Goal: Information Seeking & Learning: Find specific page/section

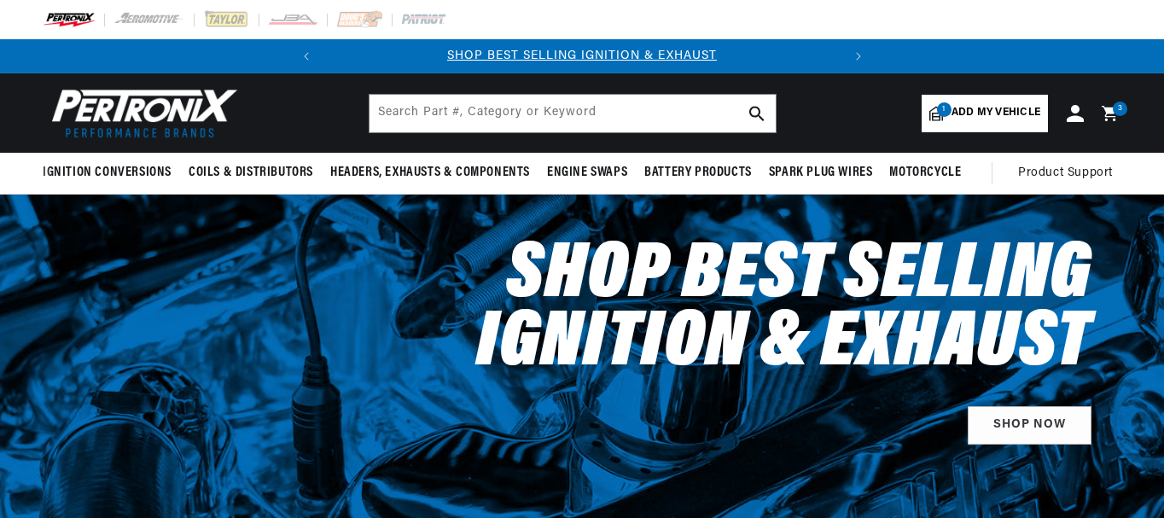
select select "1968"
select select "Plymouth"
select select "Fury-III"
select select "383cid-6.3L"
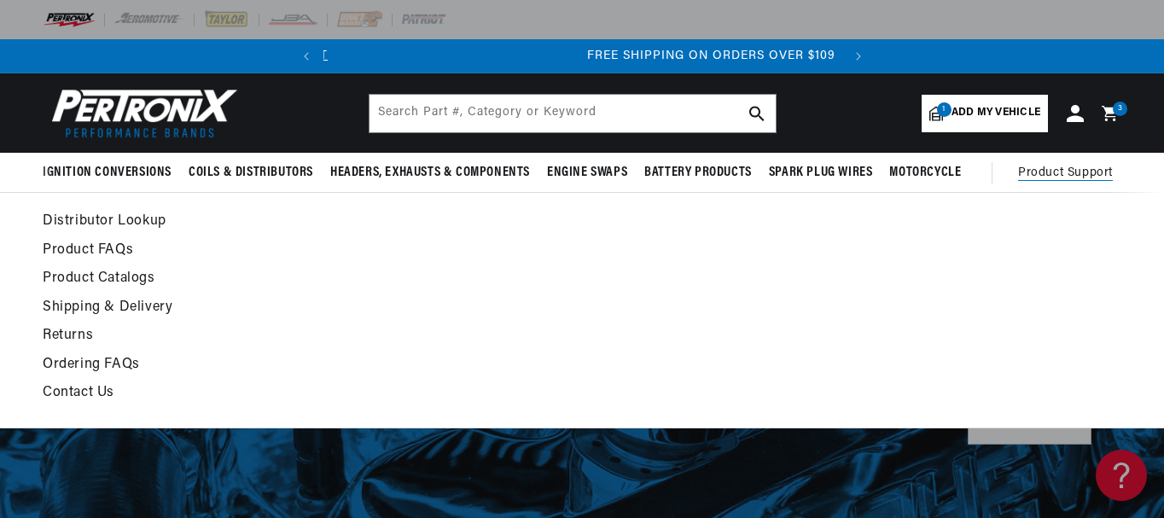
click at [103, 218] on link "Distributor Lookup" at bounding box center [435, 222] width 785 height 24
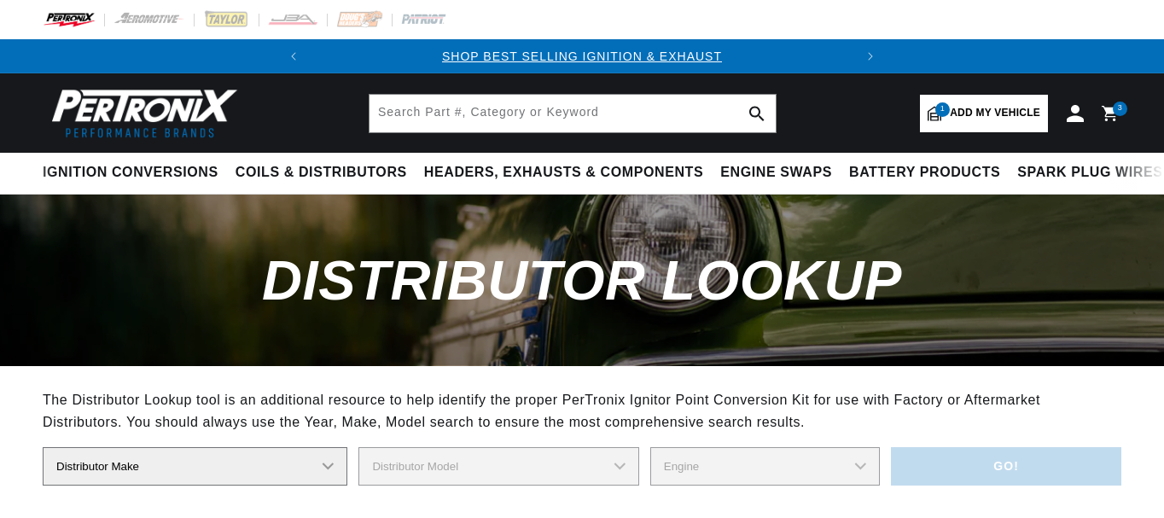
click at [203, 447] on select "Distributor Make Accel [PERSON_NAME] Autolite Bosch Century Chrysler Clark Colt…" at bounding box center [195, 466] width 305 height 38
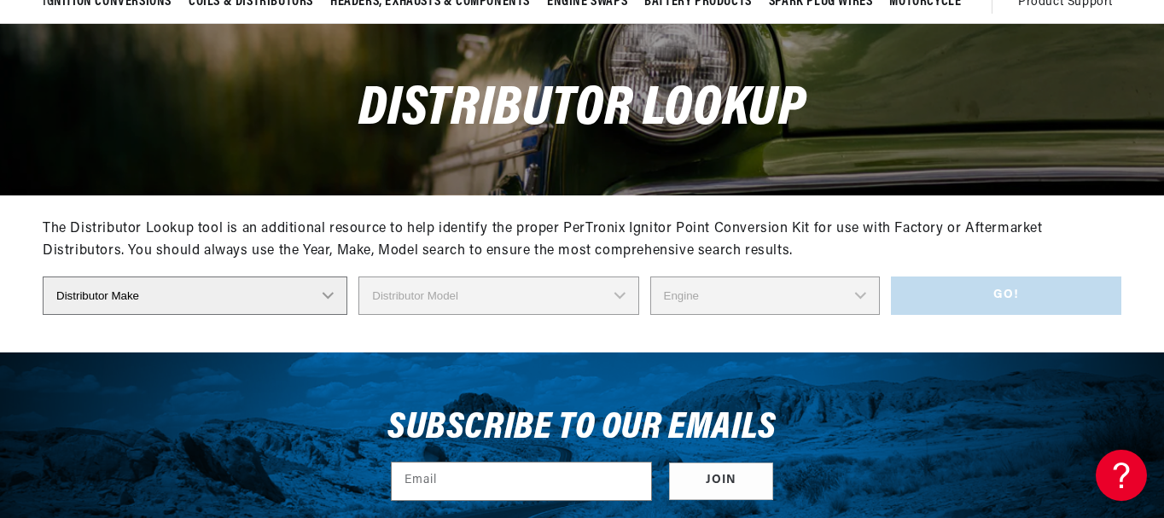
scroll to position [0, 517]
click at [43, 276] on select "Distributor Make Accel [PERSON_NAME] Autolite Bosch Century Chrysler Clark Colt…" at bounding box center [195, 295] width 305 height 38
click at [468, 300] on select "Distributor Model 1838505 1889710 1889715 2095270 2095530 2095843 2095844 20958…" at bounding box center [504, 295] width 313 height 38
click at [185, 302] on select "Distributor Make Accel [PERSON_NAME] Autolite Bosch Century Chrysler Clark Colt…" at bounding box center [190, 295] width 294 height 38
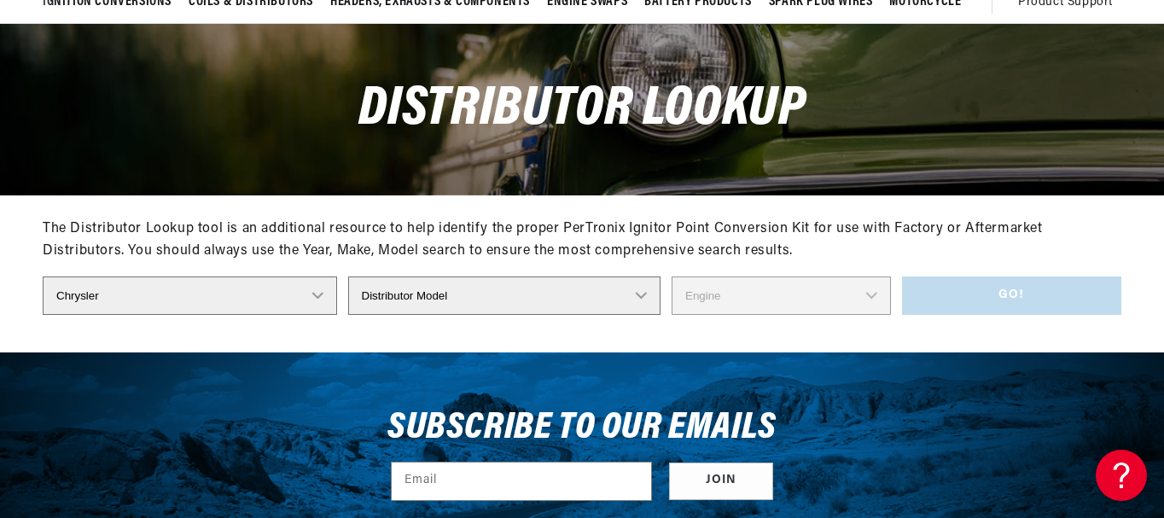
select select "Prestolite"
click at [43, 276] on select "Distributor Make Accel [PERSON_NAME] Autolite Bosch Century Chrysler Clark Colt…" at bounding box center [190, 295] width 294 height 38
click at [498, 295] on select "Distributor Model 980902 981080 982320 107298 C91 491348-C91 IAD-4008 IAD-4012 …" at bounding box center [503, 295] width 313 height 38
click at [358, 276] on select "Distributor Model 980902 981080 982320 107298 C91 491348-C91 IAD-4008 IAD-4012 …" at bounding box center [503, 295] width 313 height 38
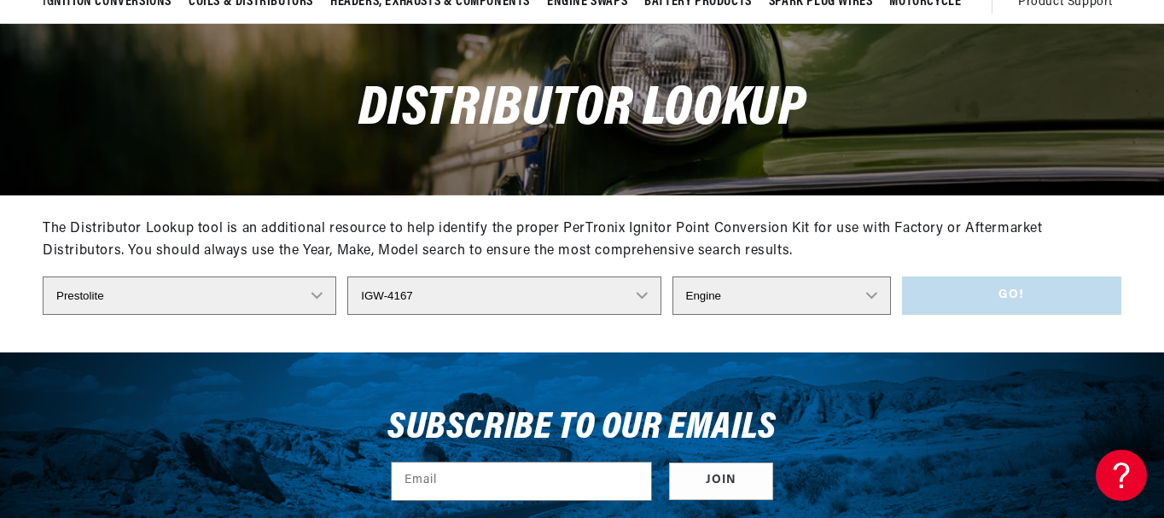
click at [707, 296] on select "Engine 4" at bounding box center [781, 295] width 218 height 38
click at [700, 299] on select "Engine 4" at bounding box center [781, 295] width 218 height 38
click at [458, 297] on select "Distributor Model 980902 981080 982320 107298 C91 491348-C91 IAD-4008 IAD-4012 …" at bounding box center [503, 295] width 313 height 38
select select "IBM-7017"
click at [358, 276] on select "Distributor Model 980902 981080 982320 107298 C91 491348-C91 IAD-4008 IAD-4012 …" at bounding box center [503, 295] width 313 height 38
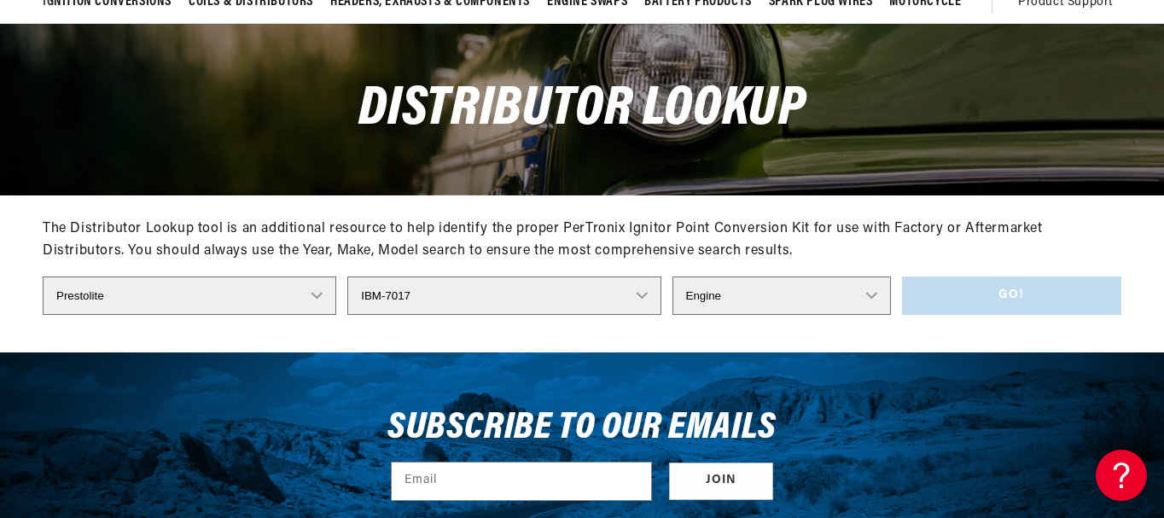
scroll to position [0, 0]
click at [735, 302] on select "Engine 8" at bounding box center [781, 295] width 218 height 38
select select "8"
click at [672, 276] on select "Engine 8" at bounding box center [781, 295] width 218 height 38
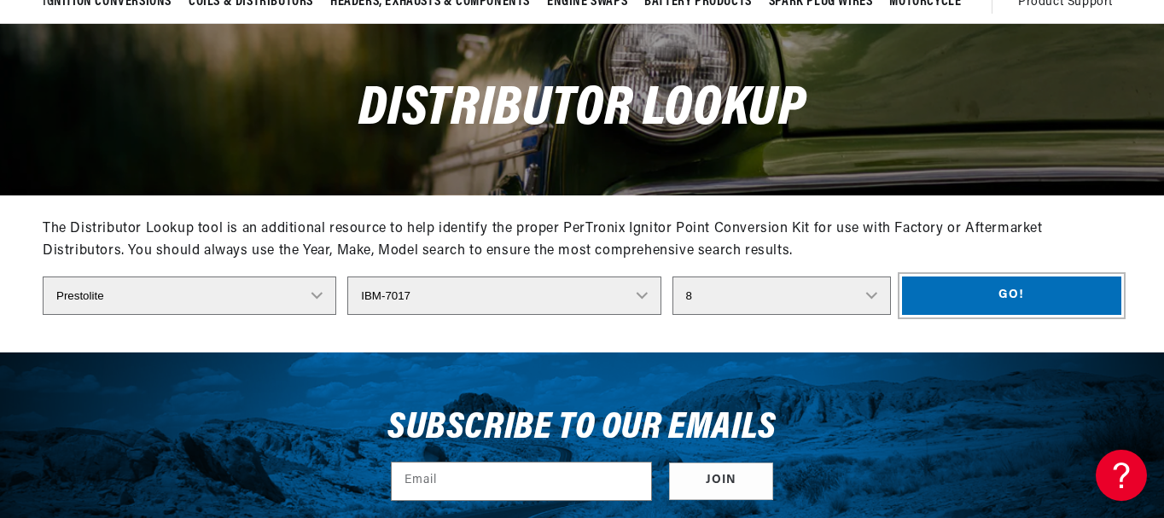
click at [1039, 291] on button "Go!" at bounding box center [1011, 295] width 219 height 38
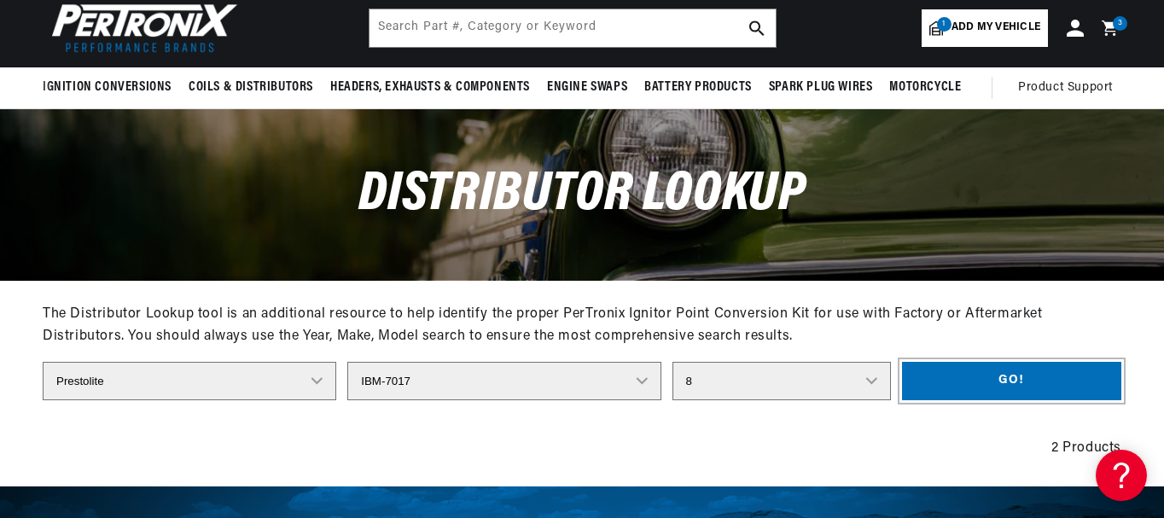
scroll to position [171, 0]
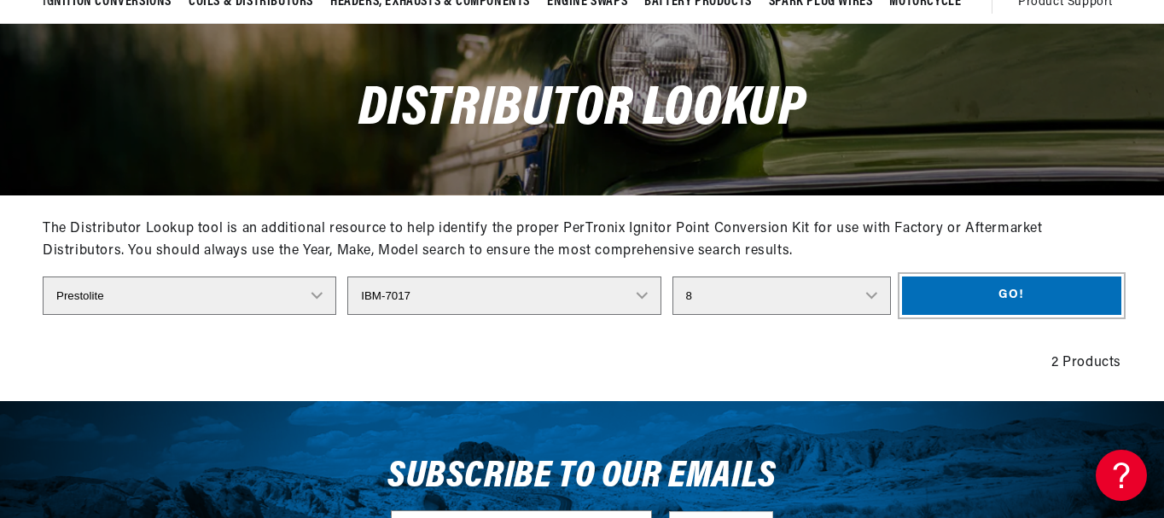
click at [1022, 298] on button "Go!" at bounding box center [1011, 295] width 219 height 38
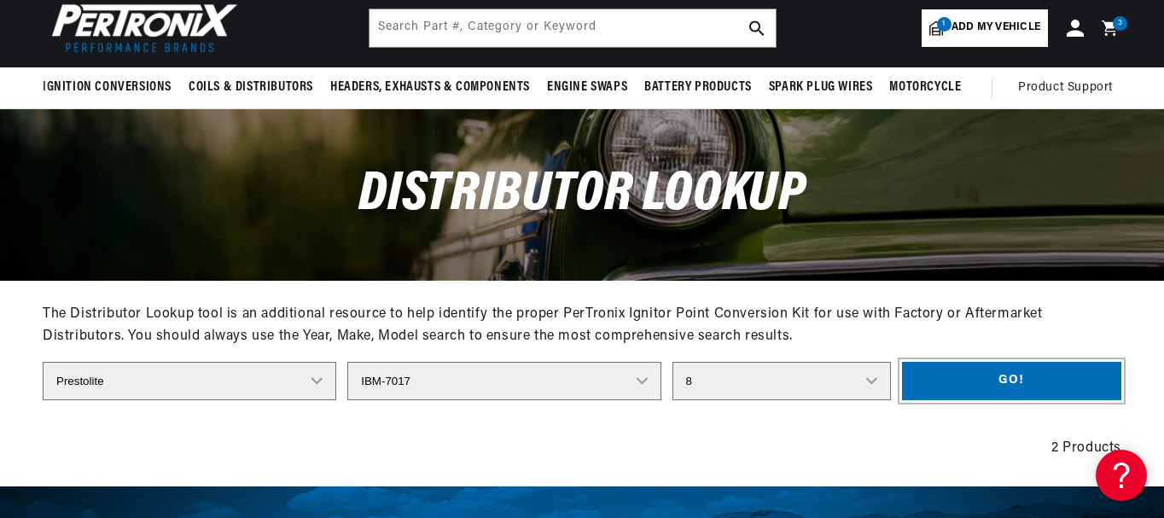
scroll to position [0, 517]
click at [989, 386] on button "Go!" at bounding box center [1011, 381] width 219 height 38
click at [1061, 451] on div "2 Products" at bounding box center [582, 449] width 1079 height 22
click at [463, 372] on select "Distributor Model 980902 981080 982320 107298 C91 491348-C91 IAD-4008 IAD-4012 …" at bounding box center [503, 381] width 313 height 38
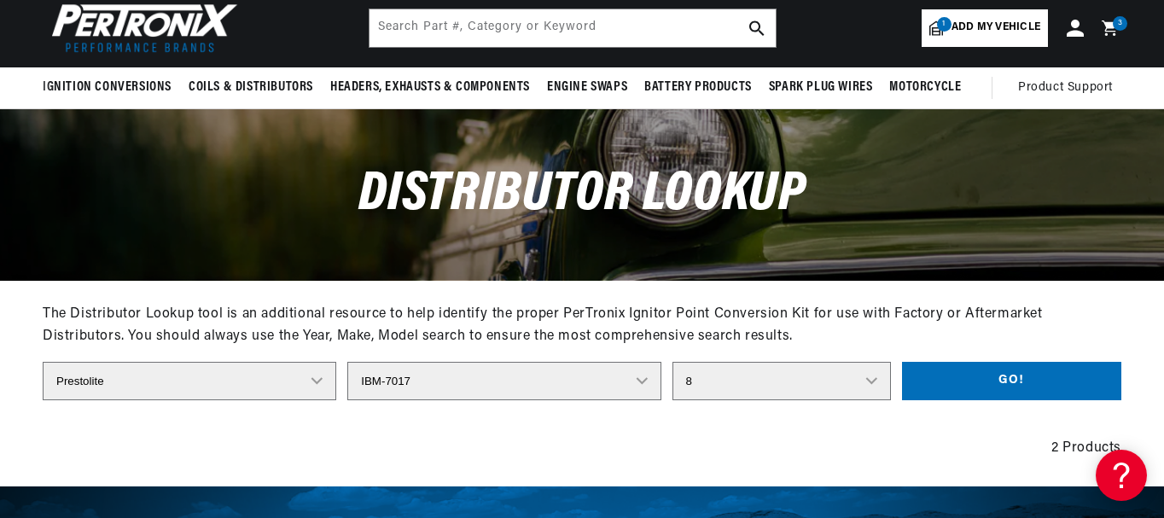
click at [209, 375] on select "Distributor Make Accel [PERSON_NAME] Autolite Bosch Century Chrysler Clark Colt…" at bounding box center [190, 381] width 294 height 38
select select "Chrysler"
click at [43, 362] on select "Distributor Make Accel [PERSON_NAME] Autolite Bosch Century Chrysler Clark Colt…" at bounding box center [190, 381] width 294 height 38
select select
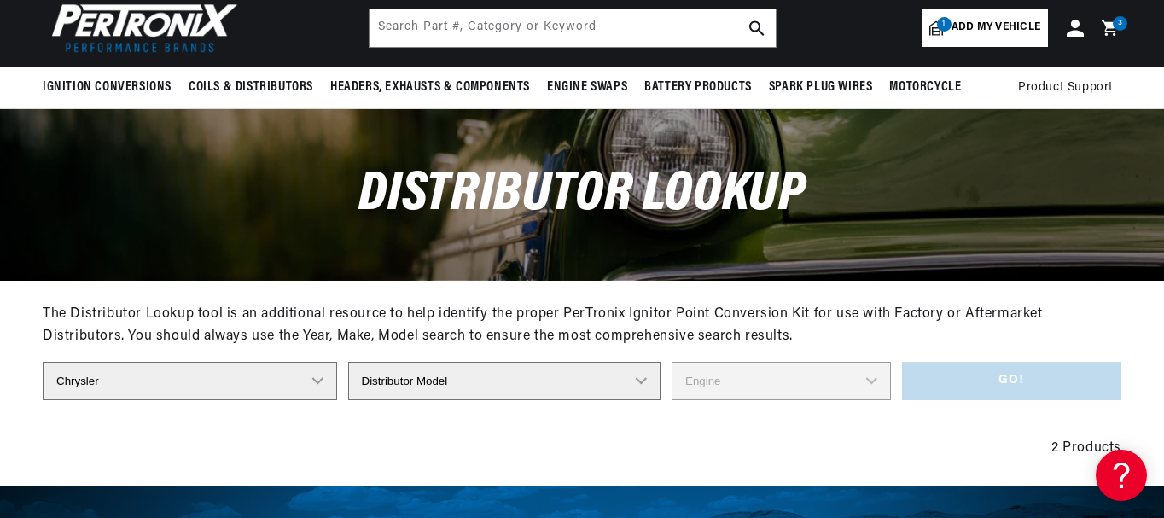
click at [451, 381] on select "Distributor Model 1838505 1889710 1889715 2095270 2095530 2095843 2095844 20958…" at bounding box center [504, 381] width 313 height 38
select select "4289657"
click at [358, 362] on select "Distributor Model 1838505 1889710 1889715 2095270 2095530 2095843 2095844 20958…" at bounding box center [504, 381] width 313 height 38
click at [707, 378] on select "Engine 8" at bounding box center [781, 381] width 219 height 38
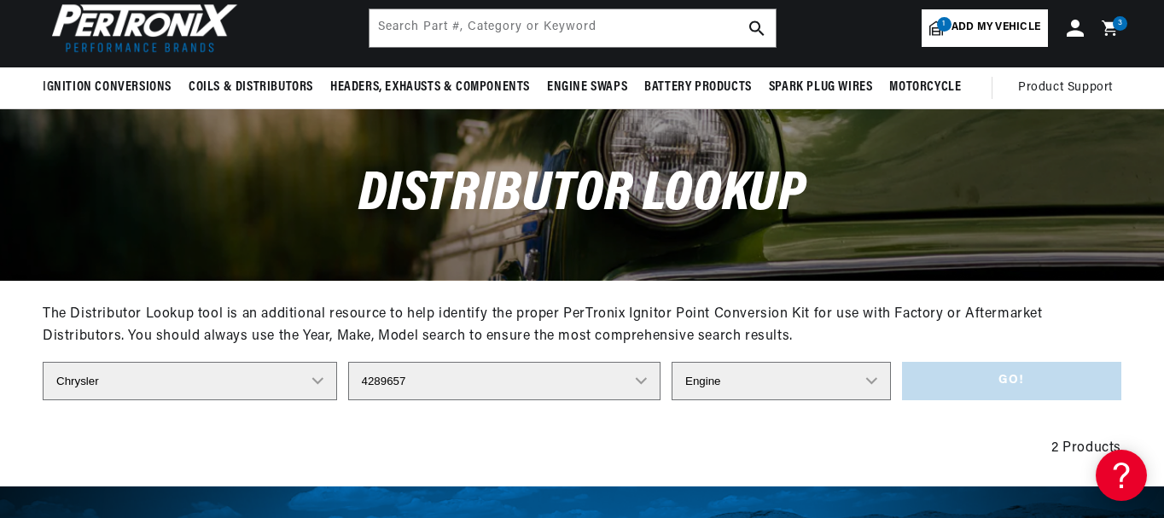
select select "8"
click at [672, 362] on select "Engine 8" at bounding box center [781, 381] width 219 height 38
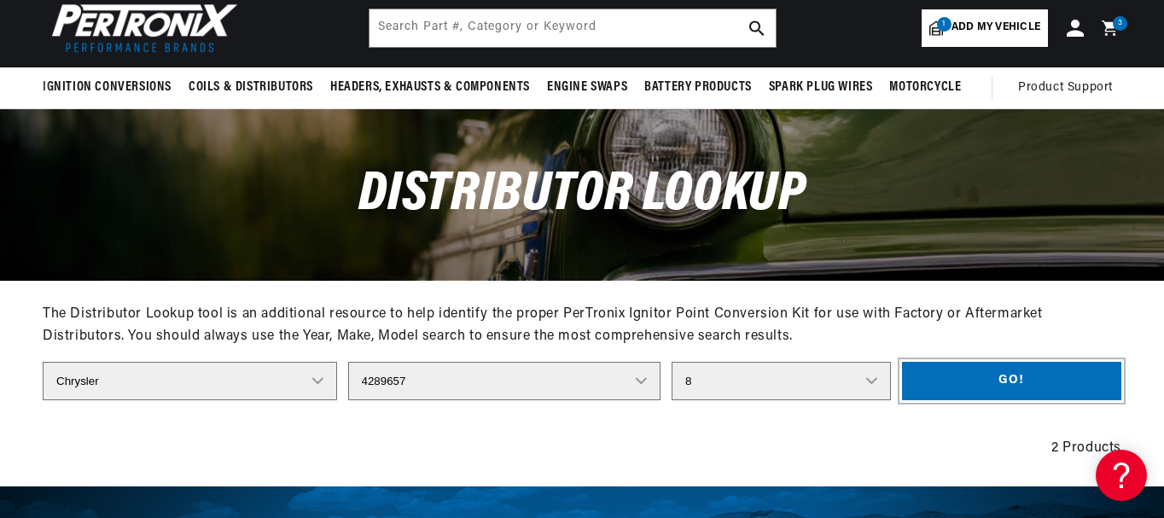
click at [983, 381] on button "Go!" at bounding box center [1012, 381] width 220 height 38
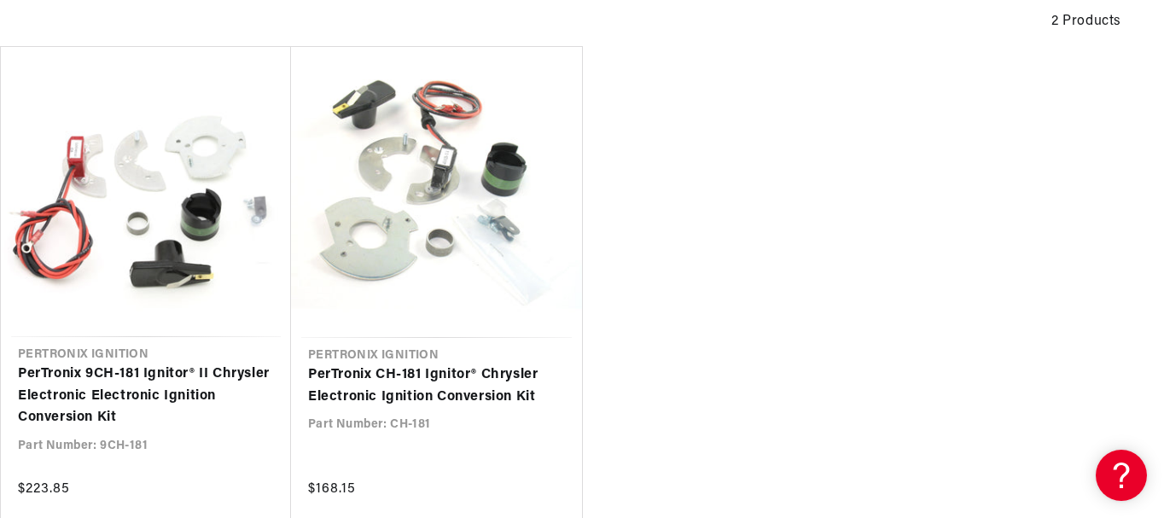
scroll to position [597, 0]
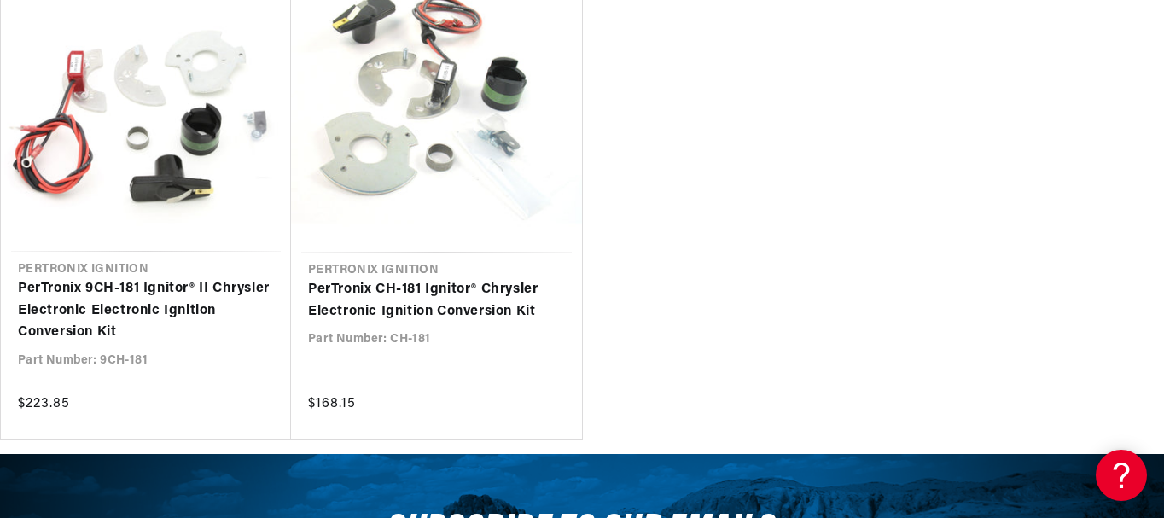
click at [166, 297] on link "PerTronix 9CH-181 Ignitor® II Chrysler Electronic Electronic Ignition Conversio…" at bounding box center [146, 311] width 256 height 66
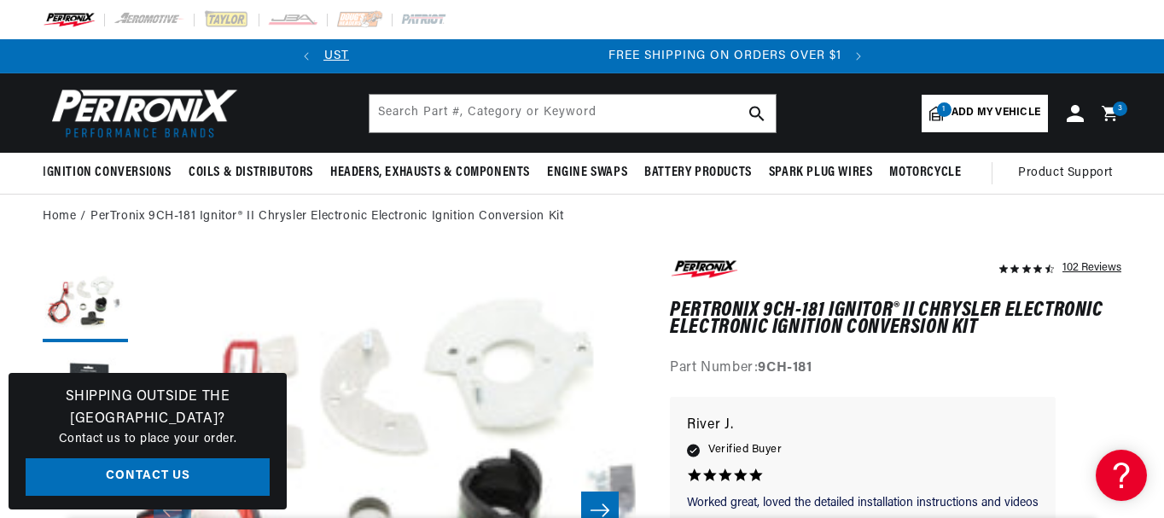
scroll to position [0, 517]
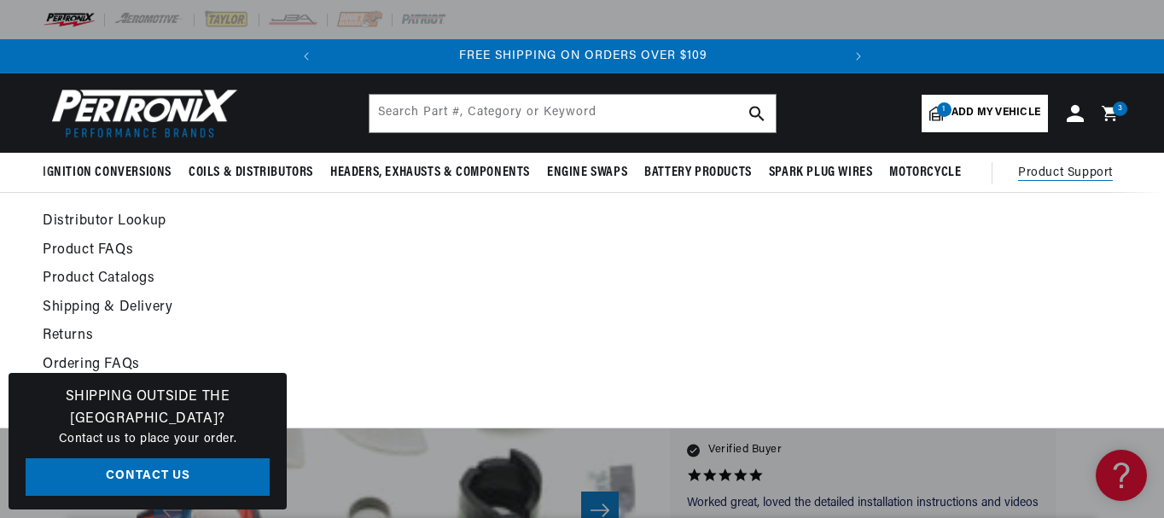
click at [1074, 176] on span "Product Support" at bounding box center [1065, 173] width 95 height 19
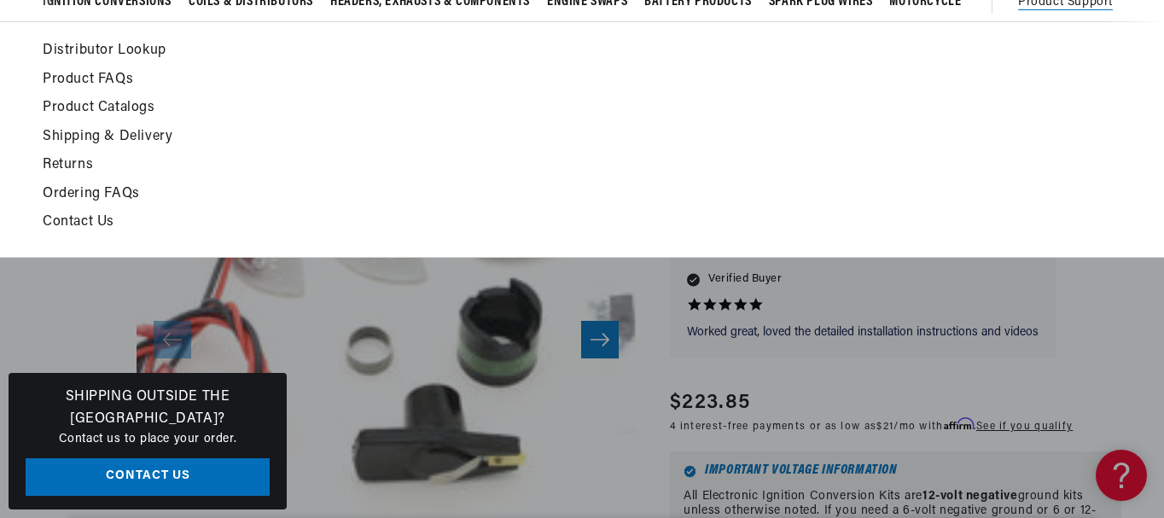
scroll to position [0, 0]
click at [57, 213] on link "Contact Us" at bounding box center [435, 223] width 785 height 24
